Goal: Task Accomplishment & Management: Use online tool/utility

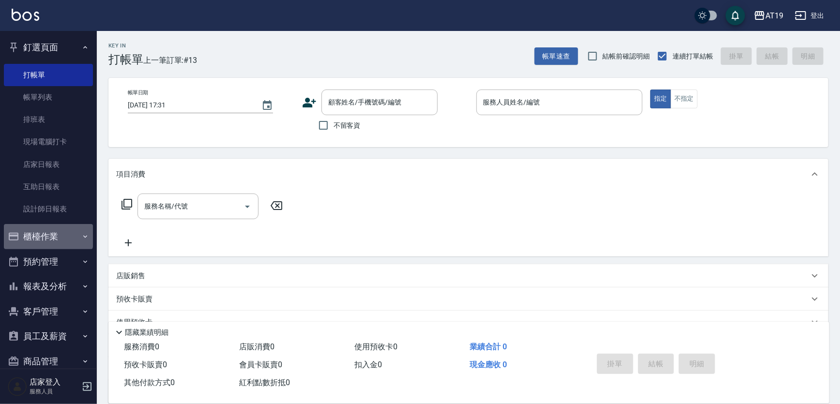
click at [48, 235] on button "櫃檯作業" at bounding box center [48, 236] width 89 height 25
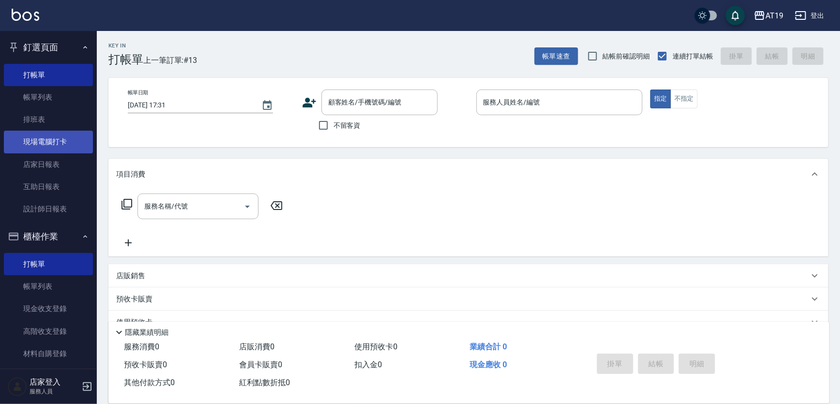
click at [40, 138] on link "現場電腦打卡" at bounding box center [48, 142] width 89 height 22
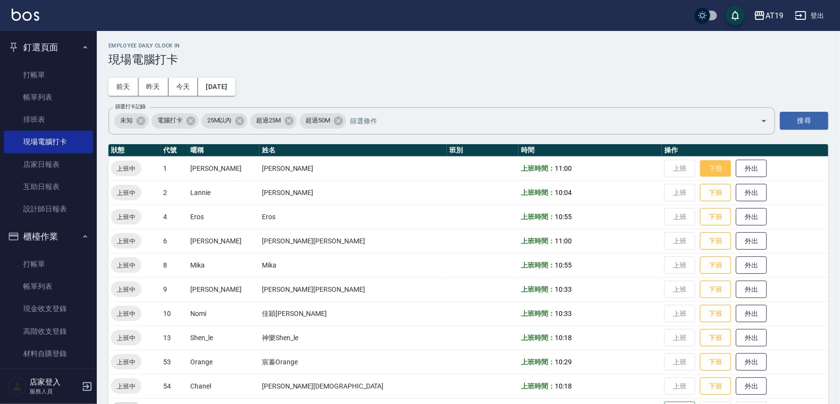
click at [700, 165] on button "下班" at bounding box center [715, 168] width 31 height 17
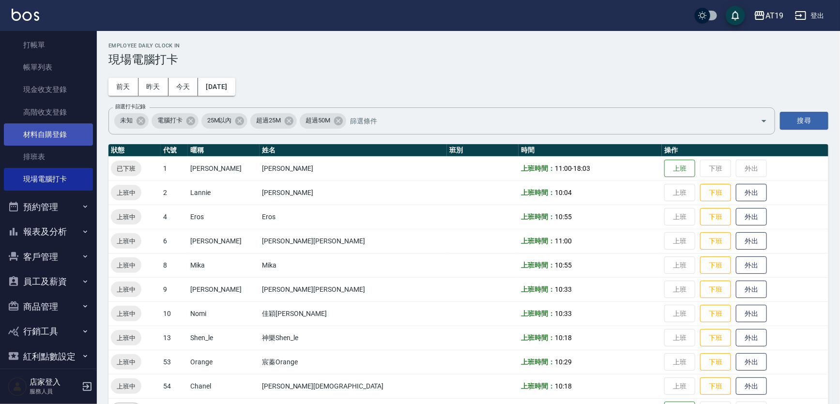
scroll to position [220, 0]
click at [46, 139] on link "材料自購登錄" at bounding box center [48, 134] width 89 height 22
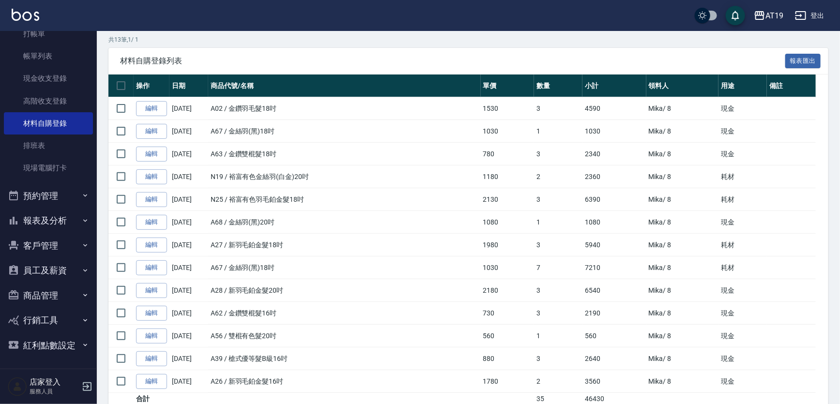
scroll to position [88, 0]
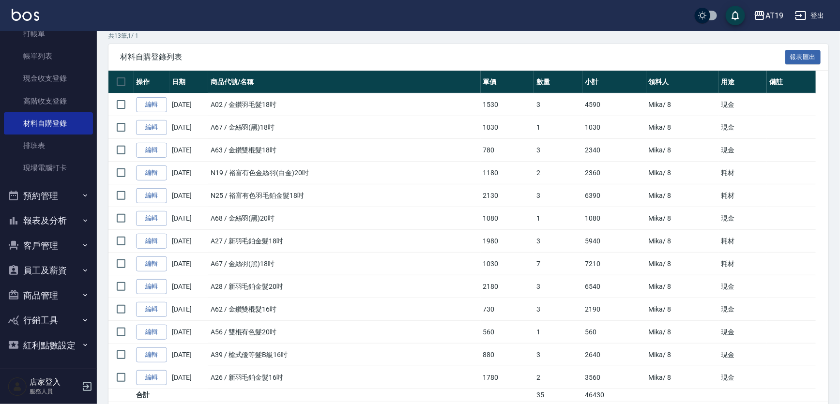
click at [60, 290] on button "商品管理" at bounding box center [48, 295] width 89 height 25
click at [53, 321] on link "商品列表" at bounding box center [48, 323] width 89 height 22
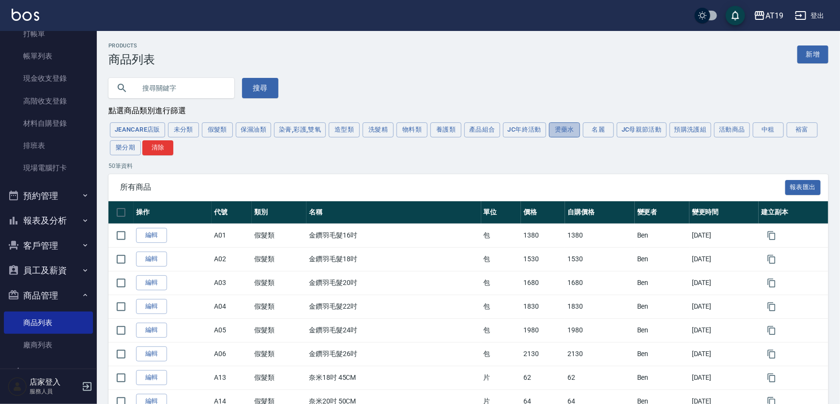
click at [562, 134] on button "燙藥水" at bounding box center [564, 129] width 31 height 15
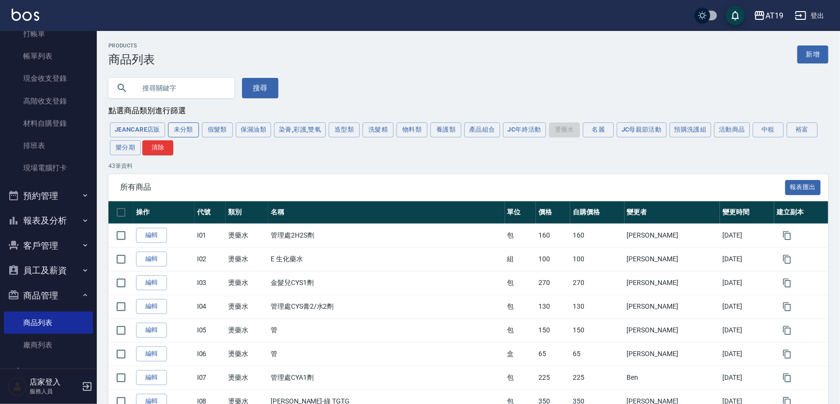
click at [190, 134] on button "未分類" at bounding box center [183, 129] width 31 height 15
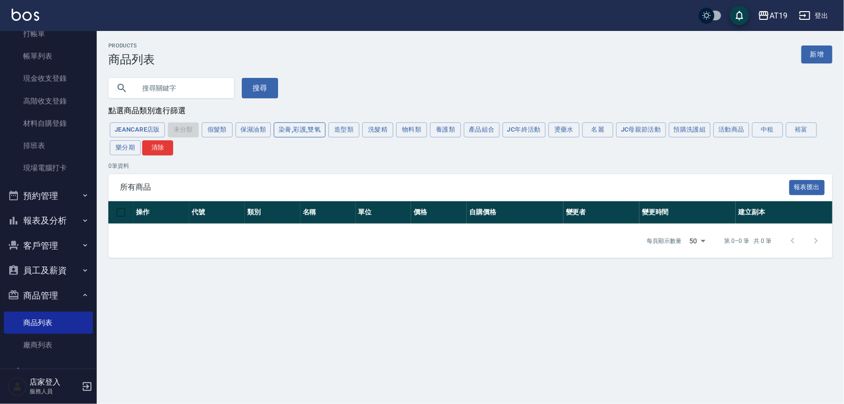
click at [313, 131] on button "染膏,彩護,雙氧" at bounding box center [300, 129] width 52 height 15
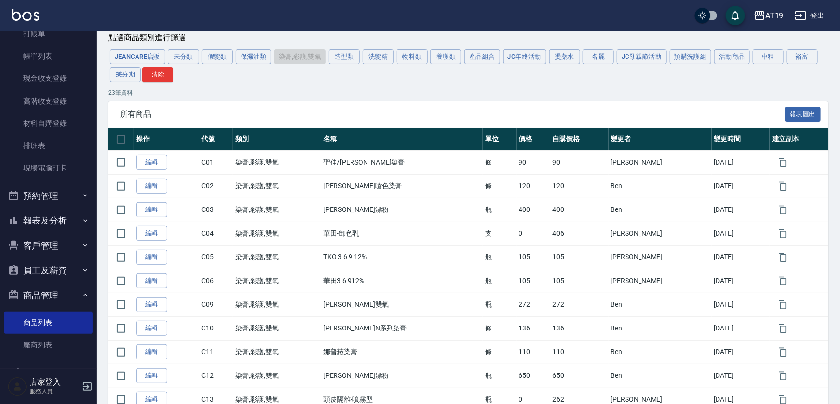
scroll to position [88, 0]
